Goal: Browse casually: Explore the website without a specific task or goal

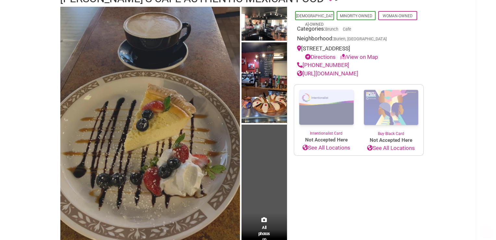
scroll to position [97, 0]
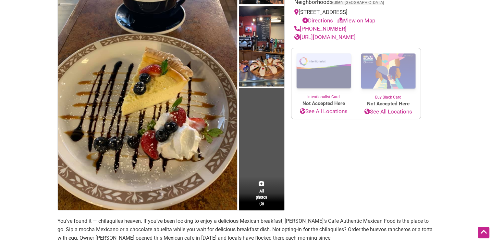
click at [161, 130] on img at bounding box center [147, 90] width 179 height 240
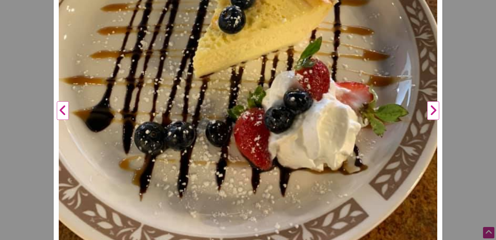
scroll to position [292, 0]
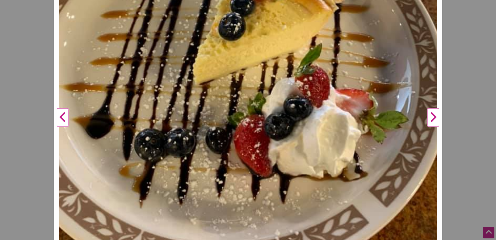
click at [428, 110] on button "Next" at bounding box center [433, 117] width 18 height 679
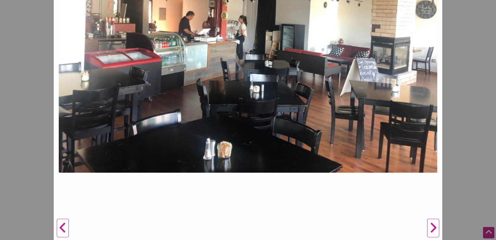
scroll to position [97, 0]
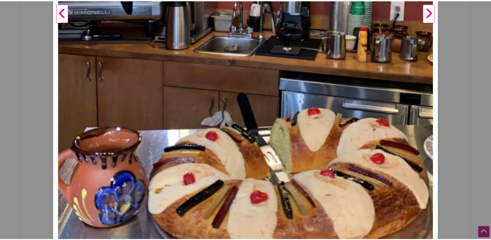
scroll to position [325, 0]
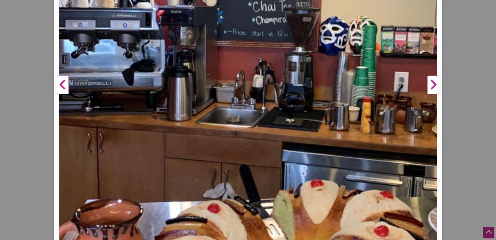
click at [432, 83] on button "Next" at bounding box center [433, 85] width 18 height 679
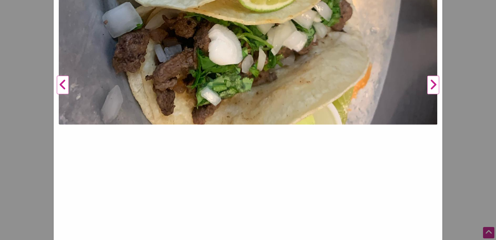
click at [430, 83] on button "Next" at bounding box center [433, 85] width 18 height 679
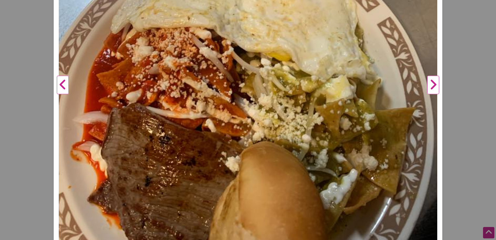
click at [430, 83] on button "Next" at bounding box center [433, 85] width 18 height 679
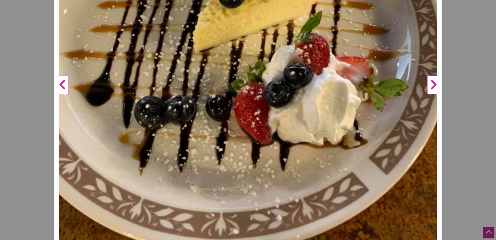
click at [429, 83] on button "Next" at bounding box center [433, 85] width 18 height 679
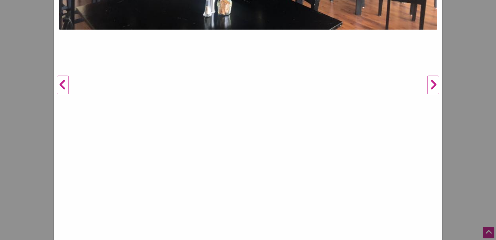
click at [455, 68] on div "[PERSON_NAME]'s Cafe Authentic Mexican Food Previous Next 1 2 3 4 5 ×" at bounding box center [248, 120] width 496 height 240
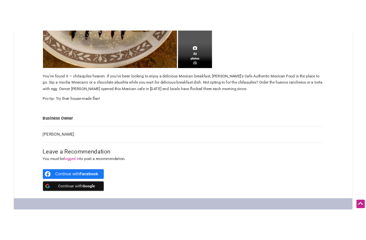
scroll to position [260, 0]
